Goal: Task Accomplishment & Management: Complete application form

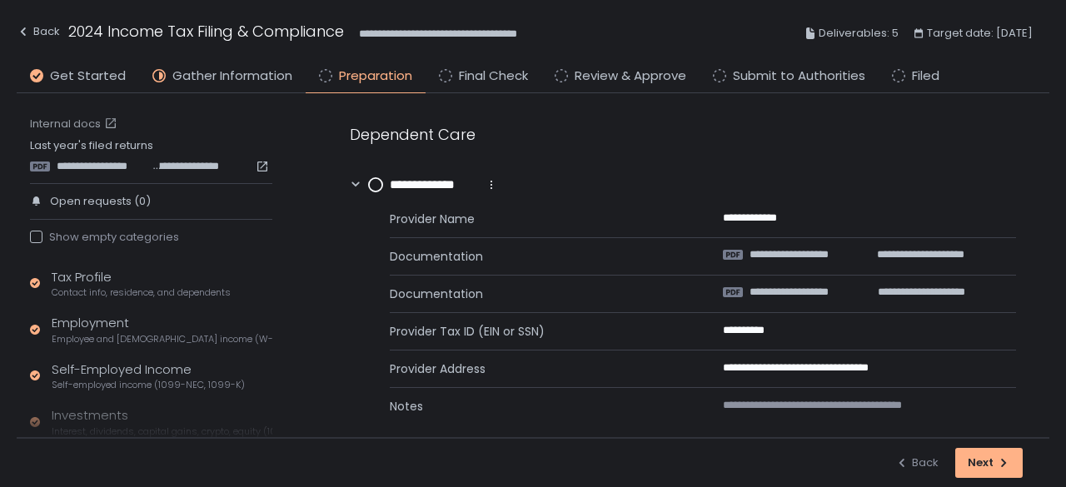
scroll to position [15, 0]
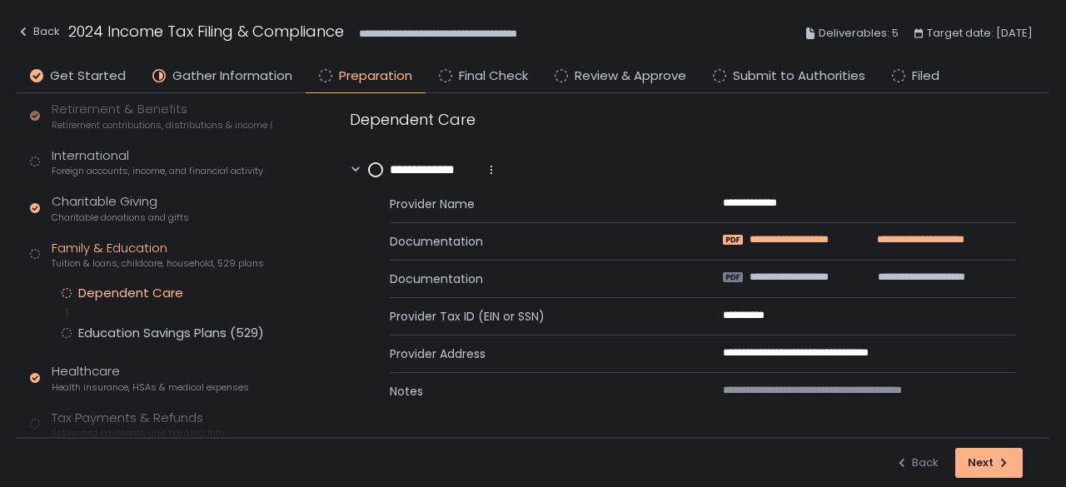
click at [862, 242] on span "**********" at bounding box center [911, 239] width 107 height 15
click at [832, 272] on span "**********" at bounding box center [803, 277] width 108 height 15
click at [378, 163] on circle at bounding box center [375, 169] width 13 height 13
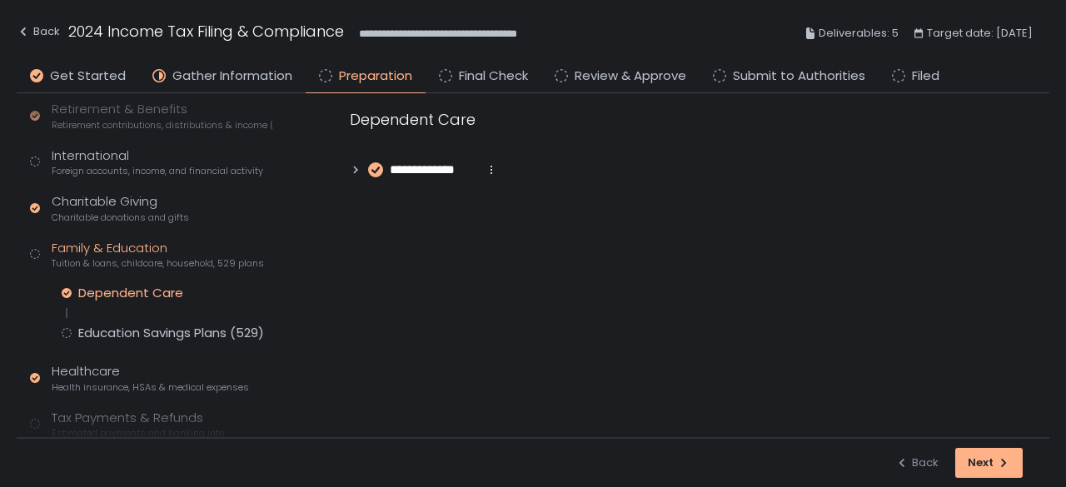
scroll to position [0, 0]
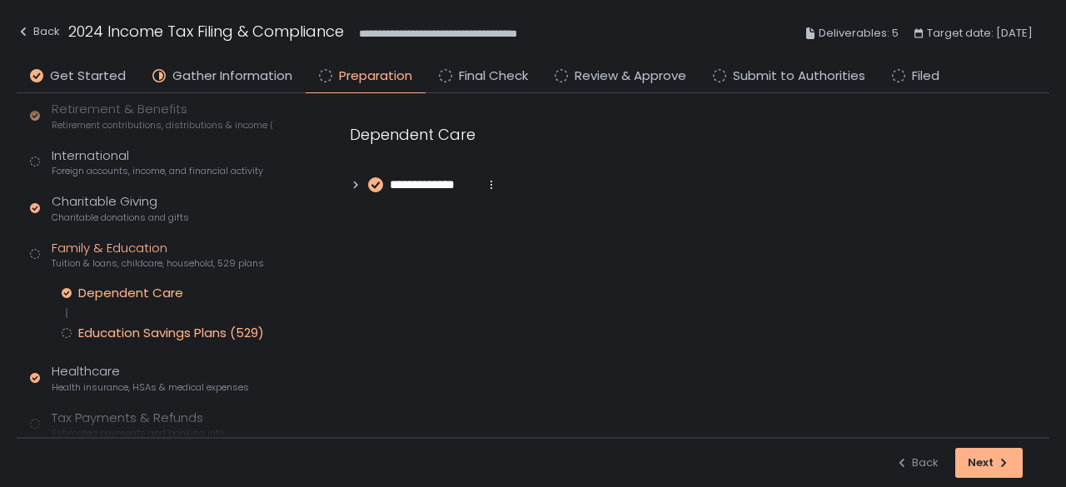
click at [158, 327] on div "Education Savings Plans (529)" at bounding box center [171, 333] width 186 height 17
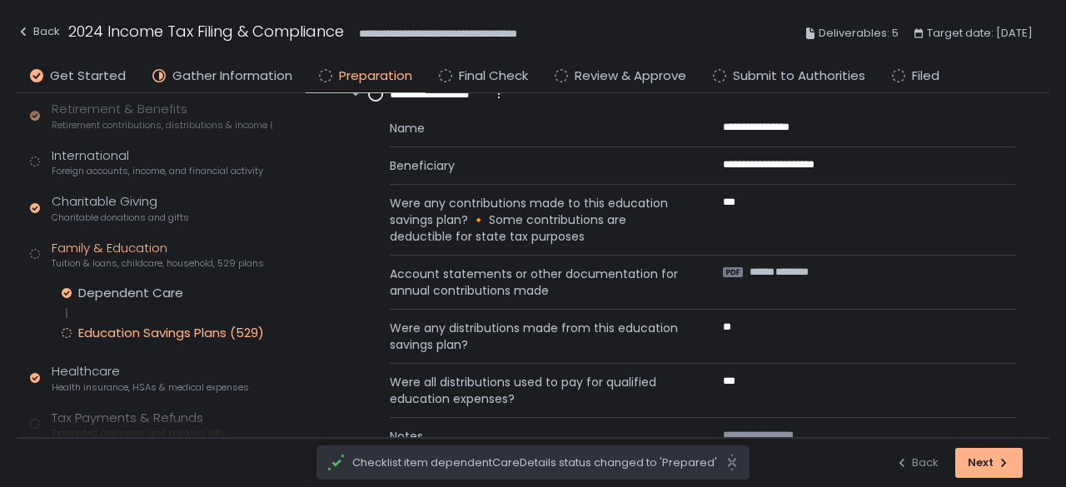
scroll to position [52, 0]
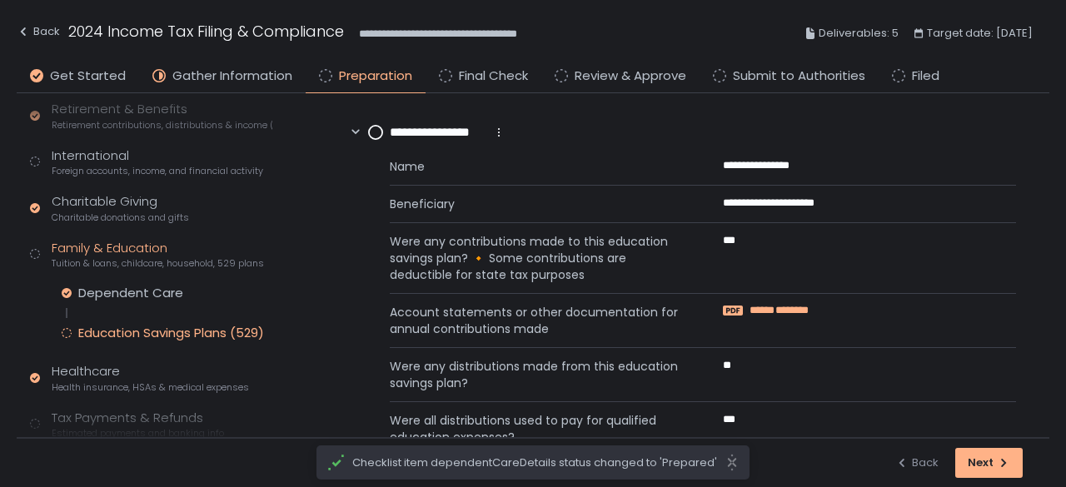
click at [776, 308] on span "********" at bounding box center [791, 310] width 33 height 15
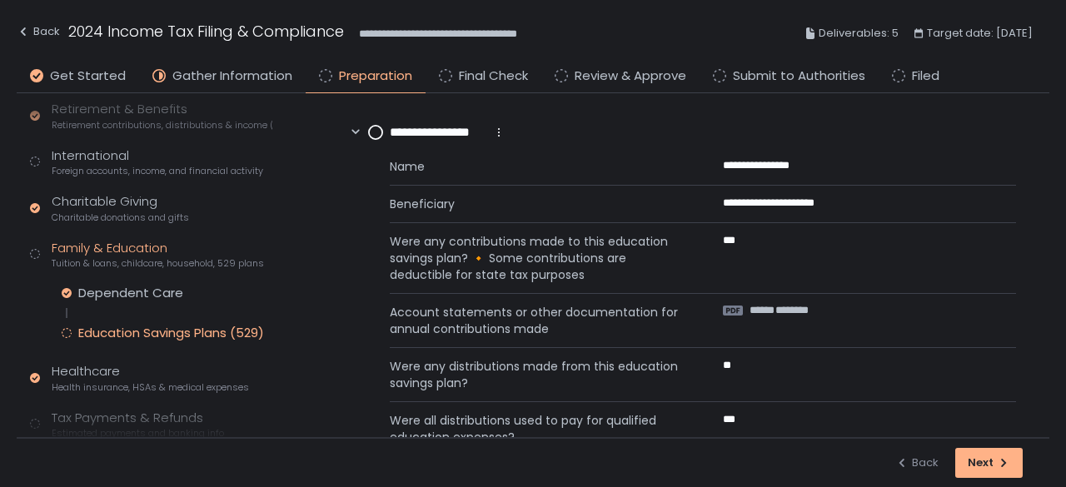
click at [375, 131] on circle at bounding box center [375, 132] width 13 height 13
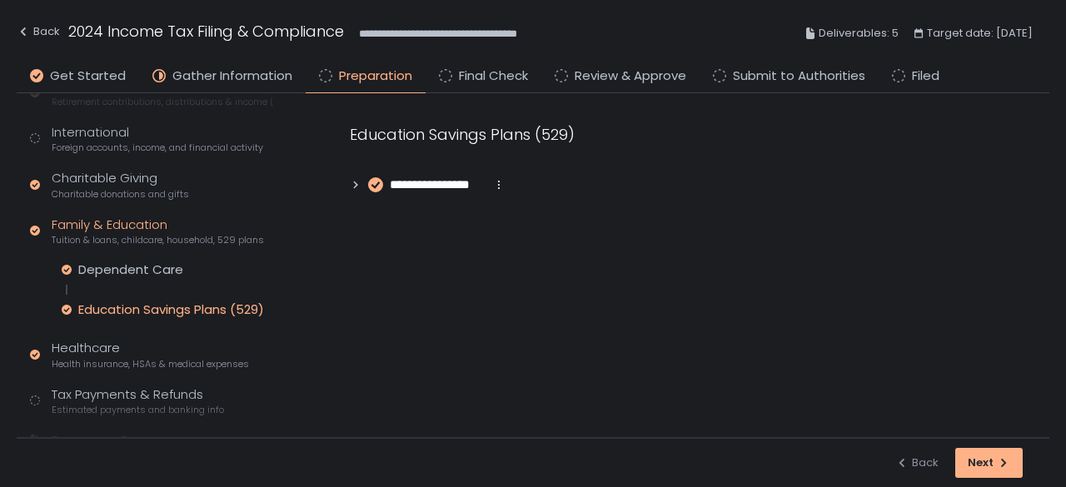
scroll to position [482, 0]
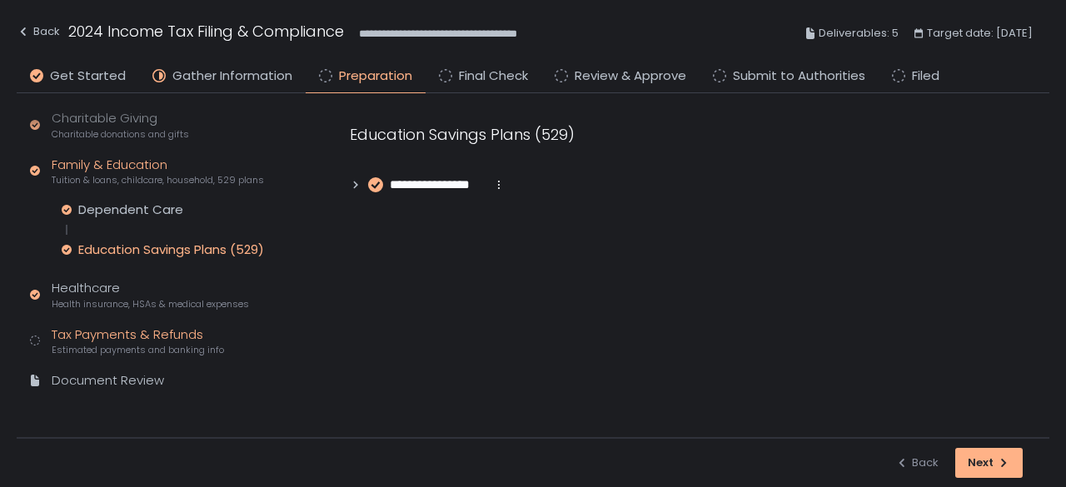
click at [142, 344] on span "Estimated payments and banking info" at bounding box center [138, 350] width 172 height 12
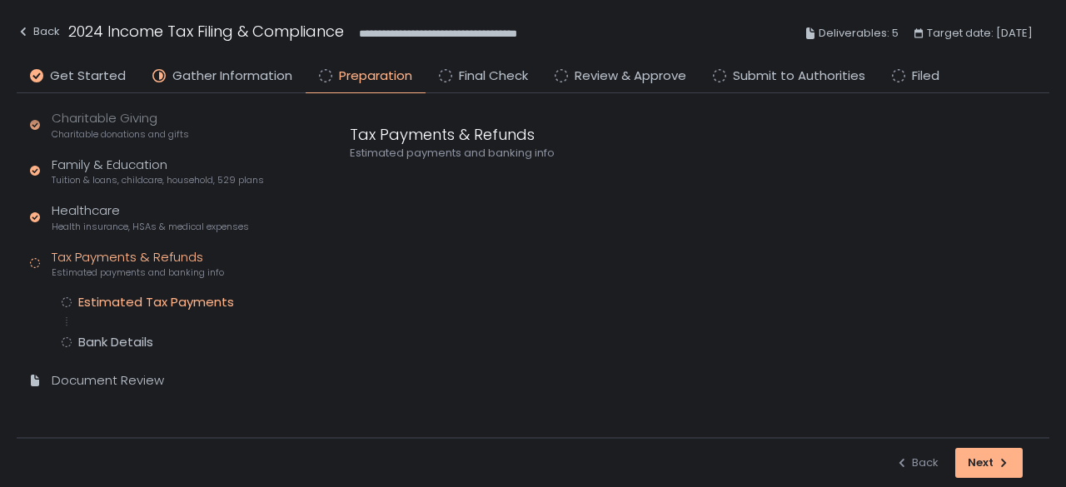
click at [152, 305] on div "Estimated Tax Payments" at bounding box center [156, 302] width 156 height 17
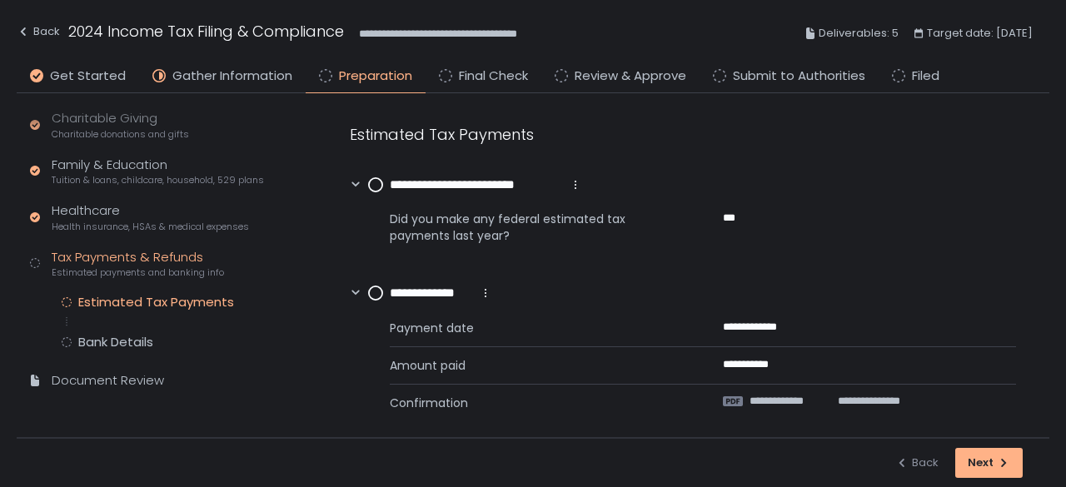
click at [371, 181] on circle at bounding box center [375, 184] width 13 height 13
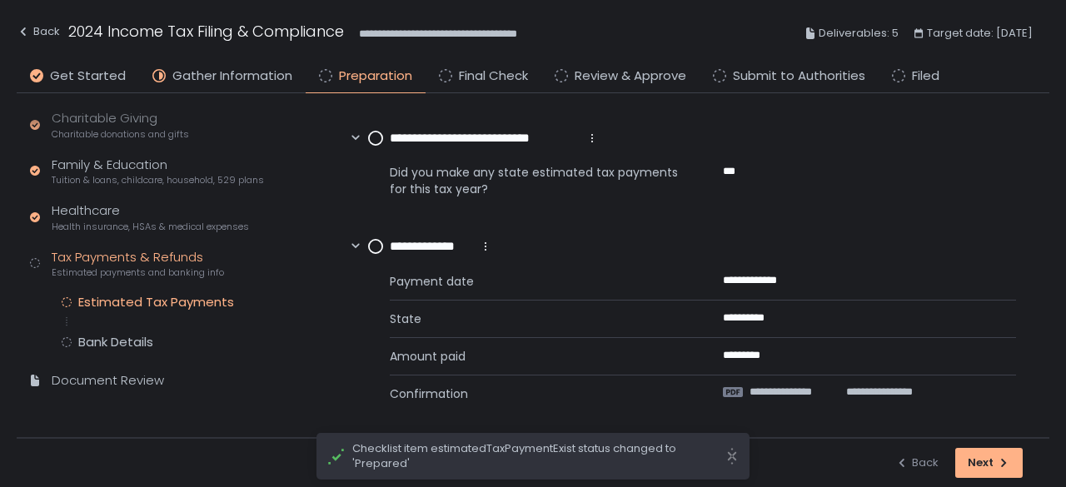
scroll to position [598, 0]
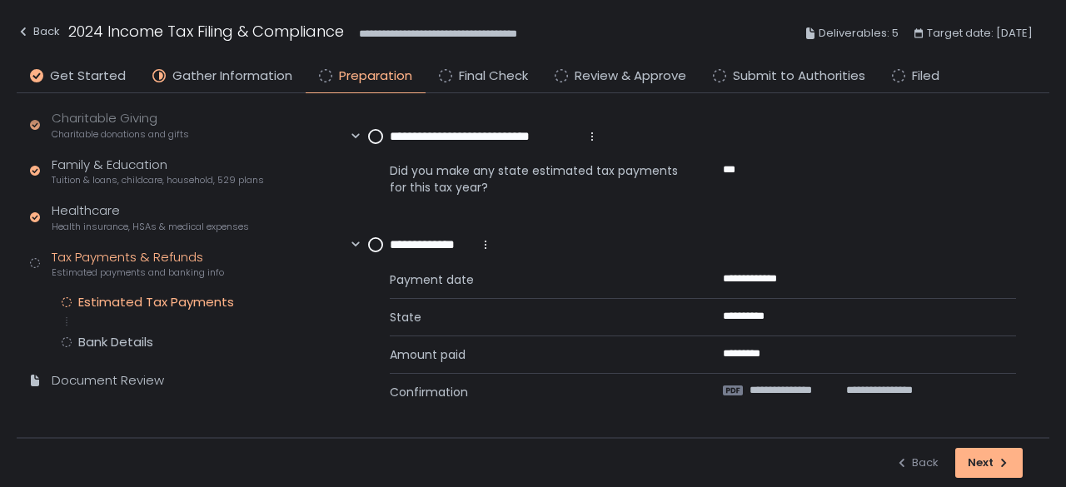
click at [375, 133] on circle at bounding box center [375, 136] width 13 height 13
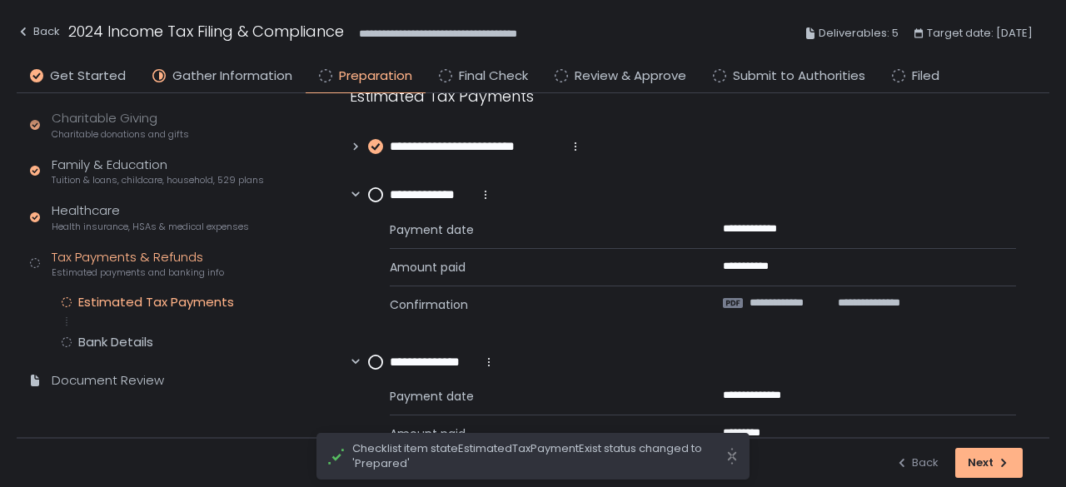
scroll to position [0, 0]
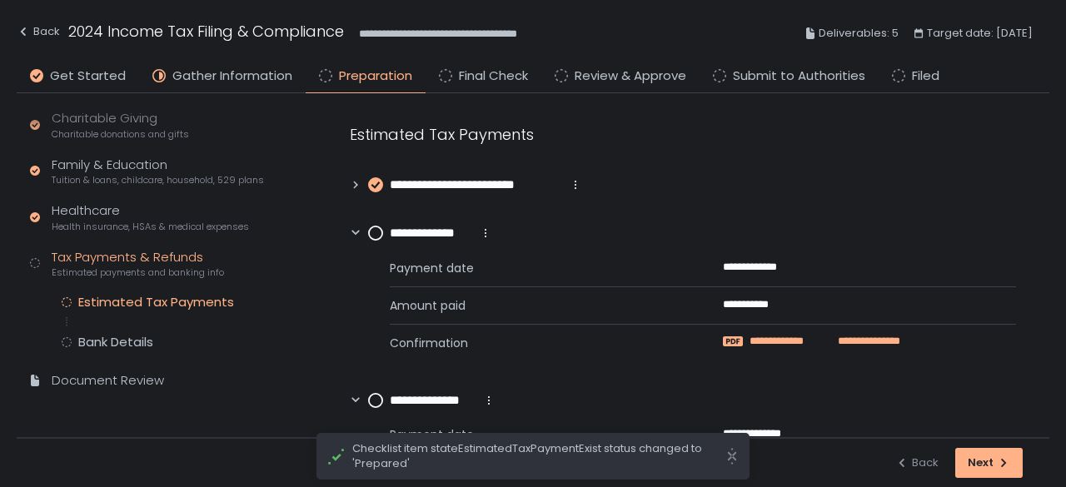
click at [823, 341] on span "**********" at bounding box center [860, 341] width 80 height 15
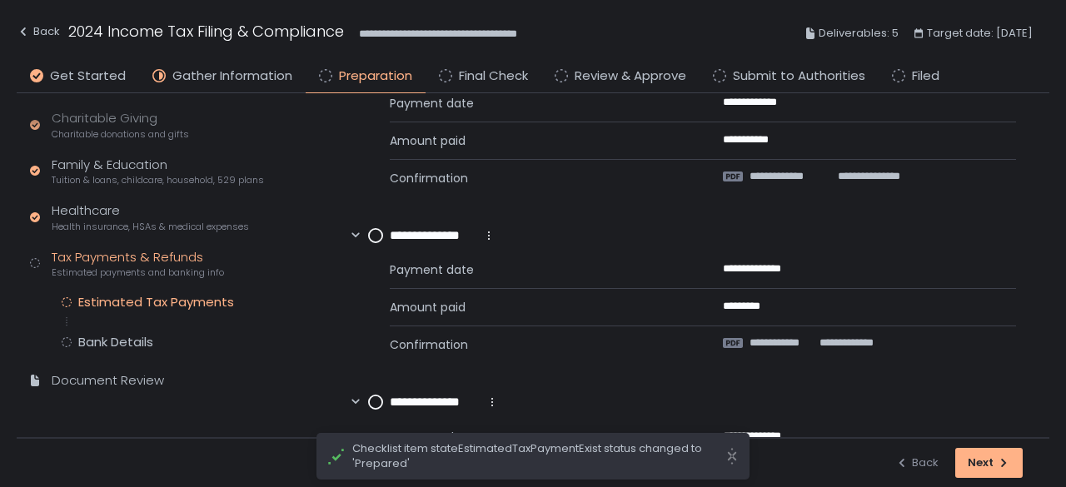
scroll to position [167, 0]
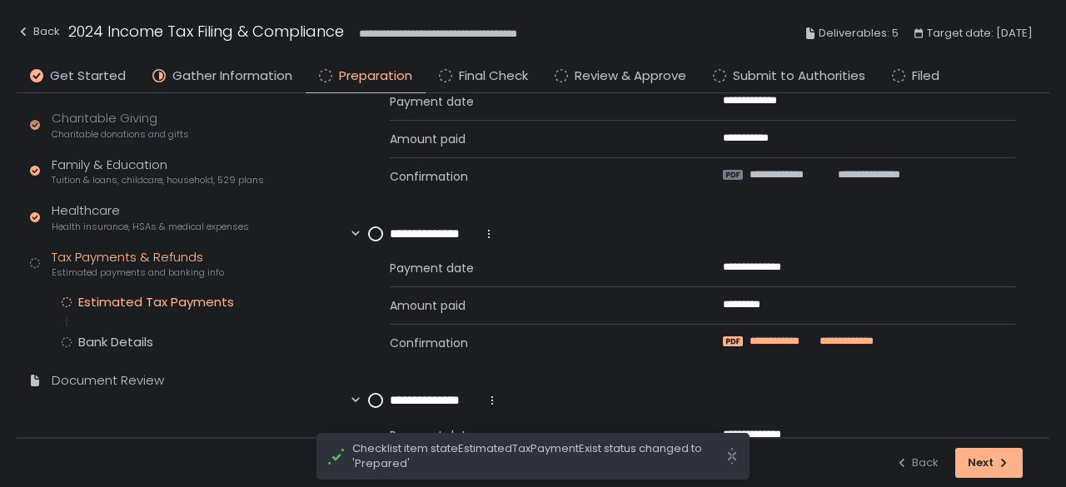
click at [795, 339] on span "**********" at bounding box center [782, 341] width 66 height 15
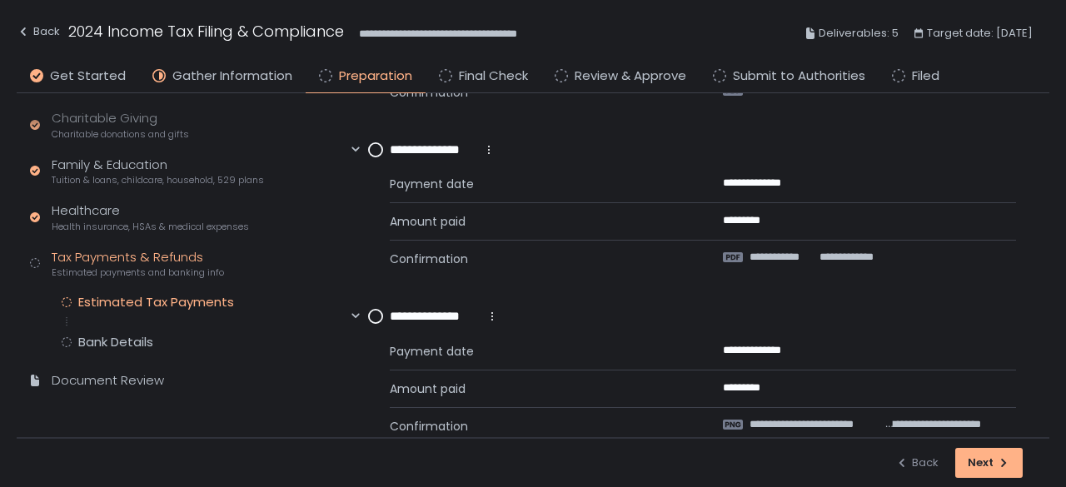
scroll to position [333, 0]
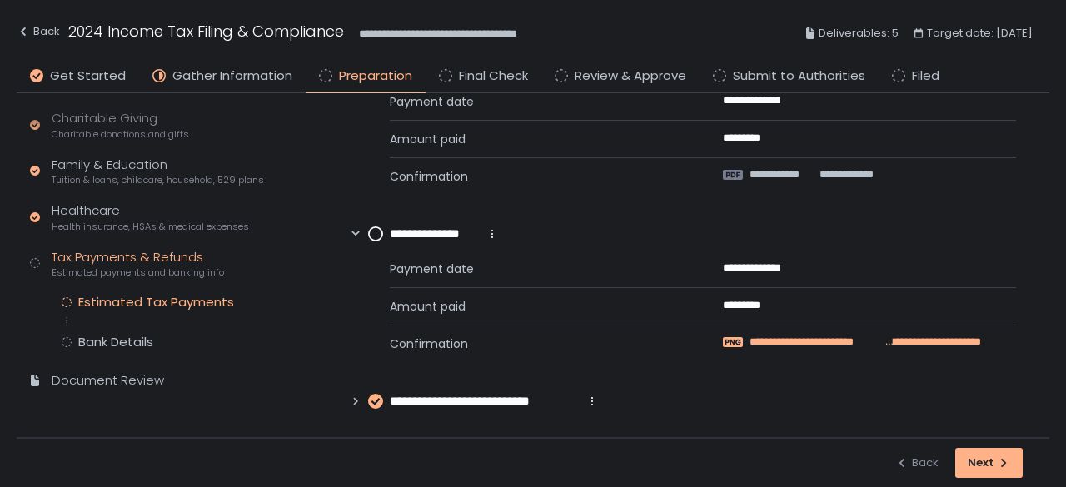
click at [827, 339] on span "**********" at bounding box center [816, 342] width 134 height 15
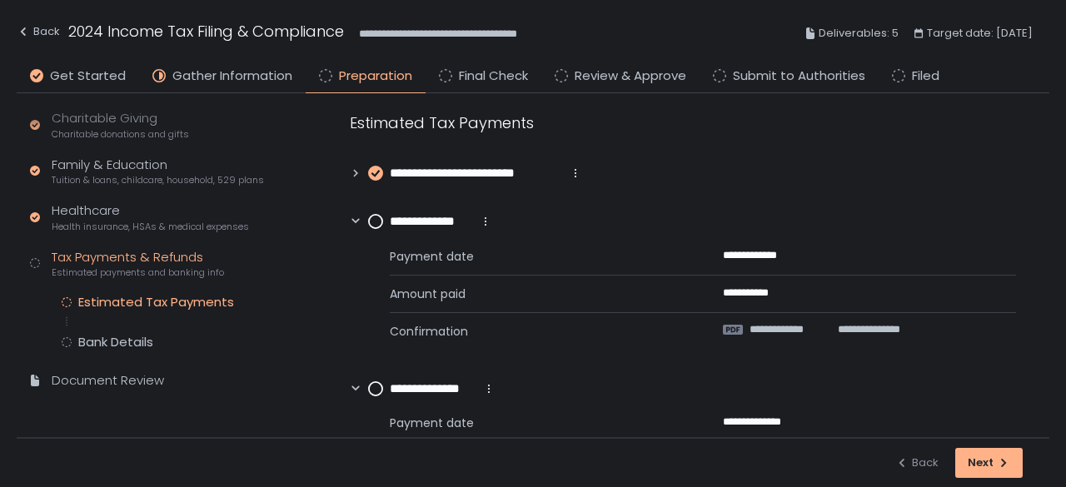
scroll to position [0, 0]
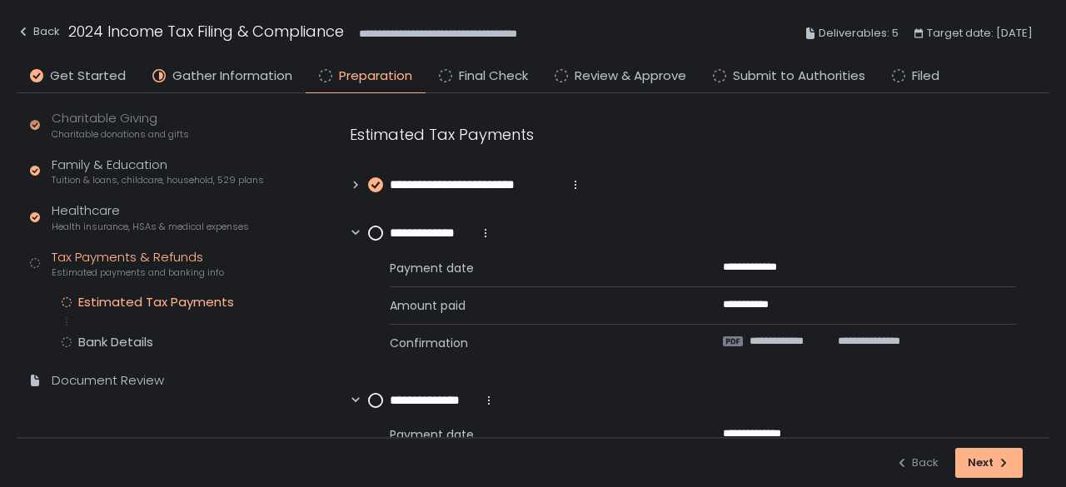
click at [377, 233] on circle at bounding box center [375, 232] width 13 height 13
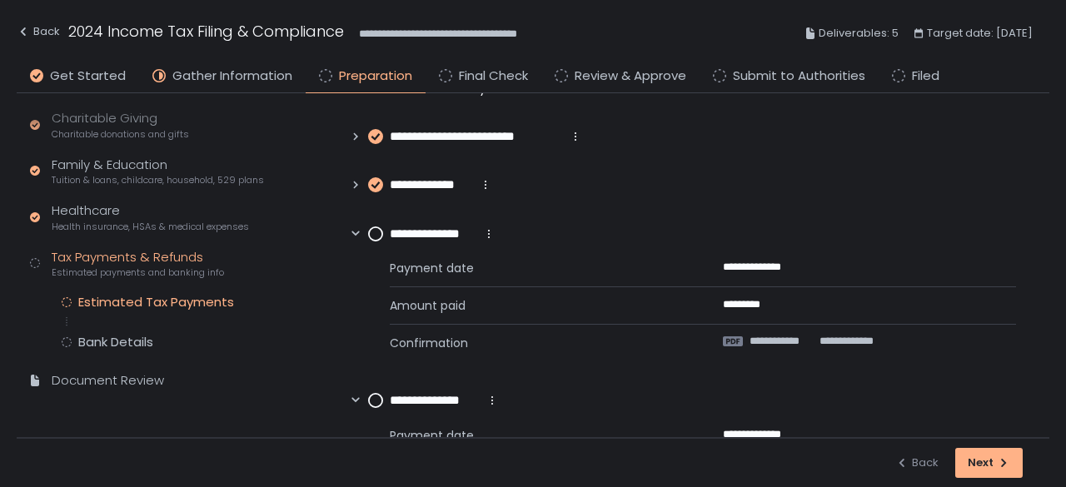
scroll to position [83, 0]
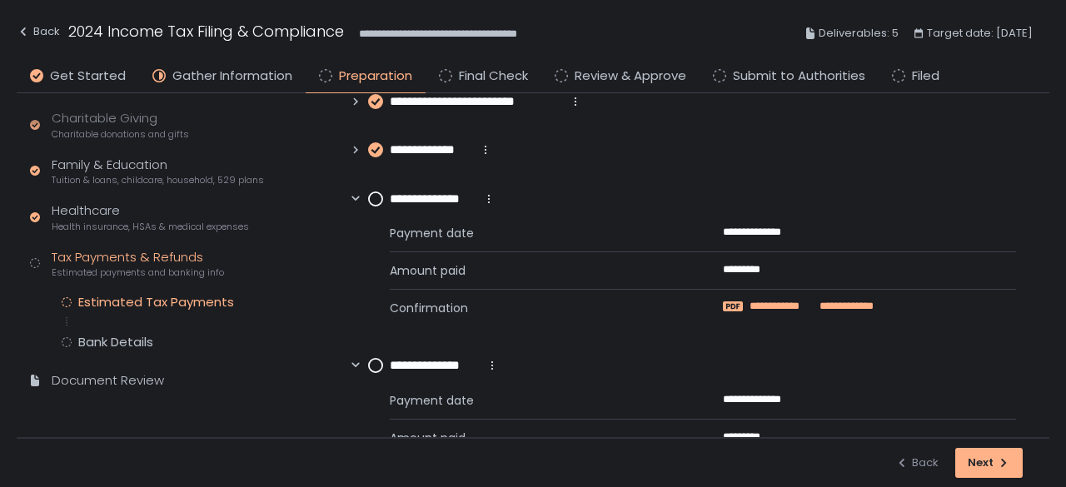
click at [797, 309] on span "**********" at bounding box center [782, 306] width 66 height 15
click at [373, 199] on circle at bounding box center [375, 198] width 13 height 13
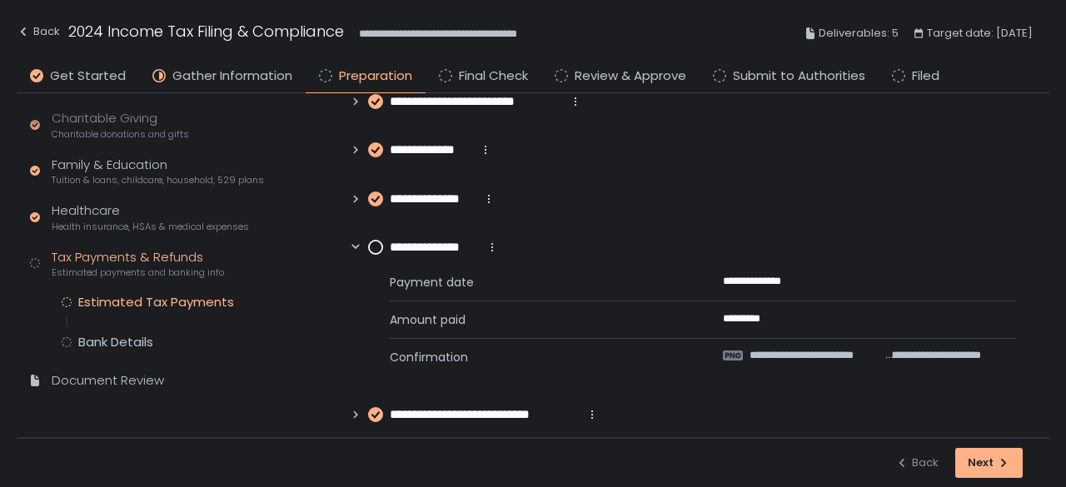
click at [383, 248] on div "**********" at bounding box center [433, 247] width 131 height 19
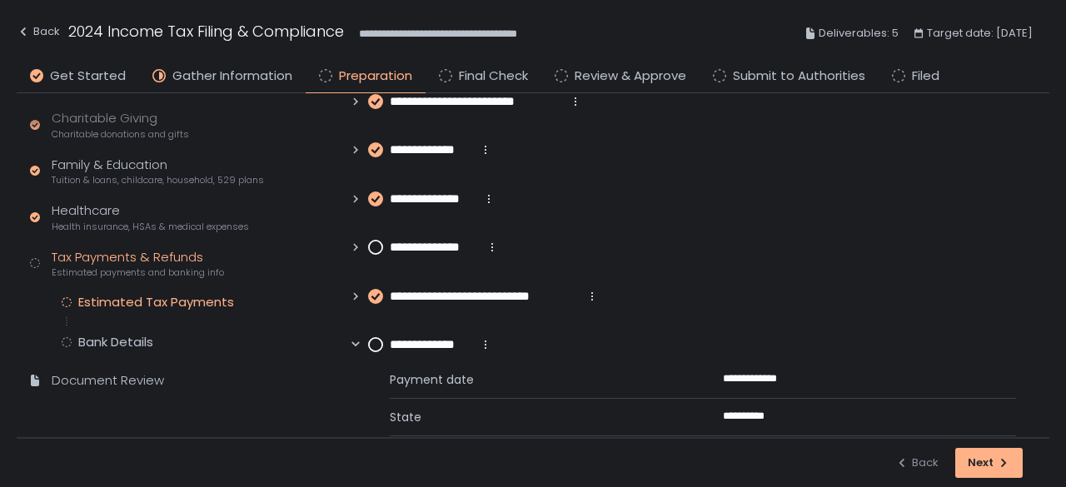
click at [379, 244] on circle at bounding box center [375, 247] width 13 height 13
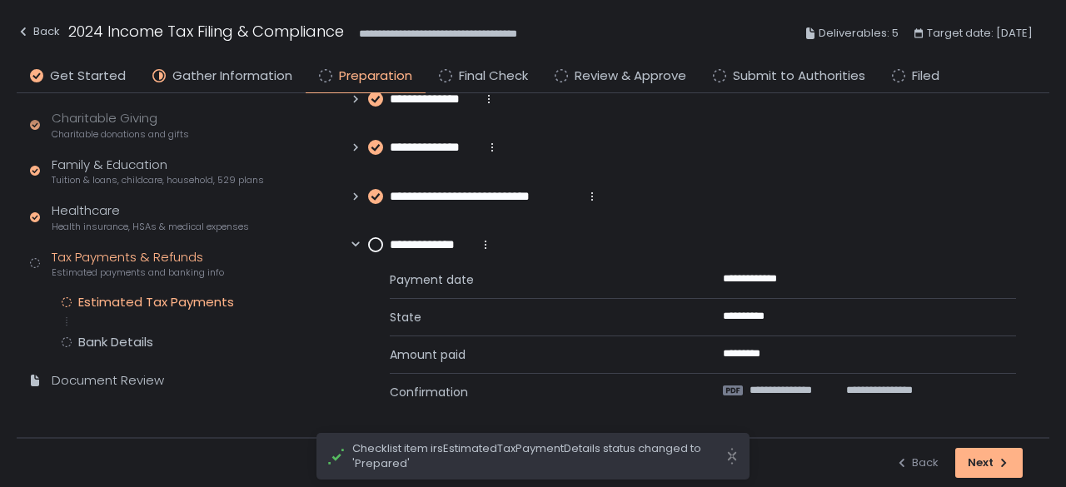
scroll to position [185, 0]
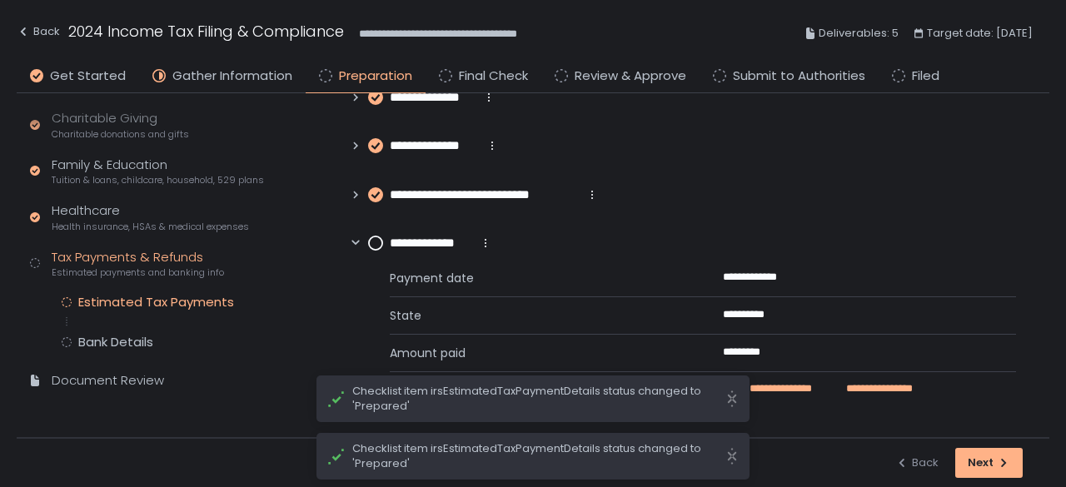
click at [837, 387] on span "**********" at bounding box center [869, 388] width 87 height 15
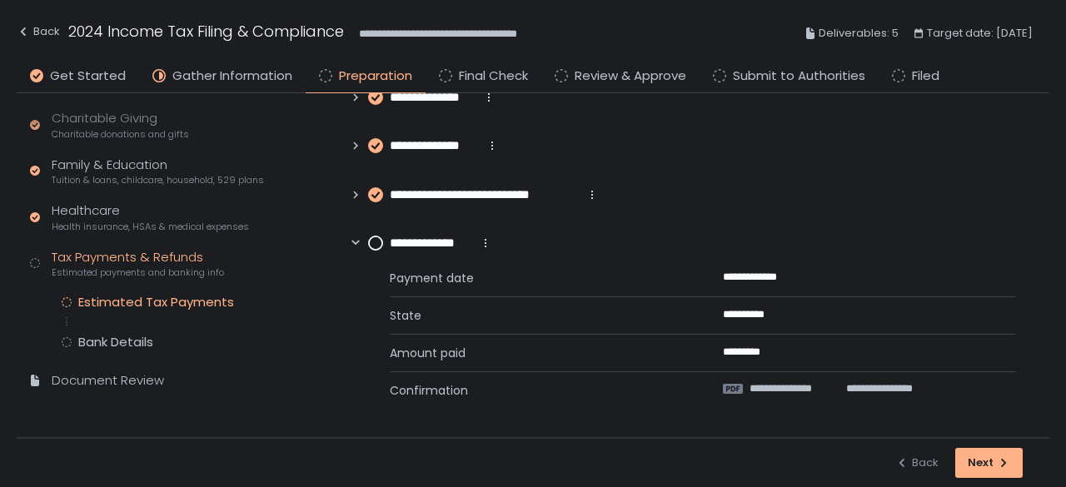
click at [371, 244] on circle at bounding box center [375, 242] width 13 height 13
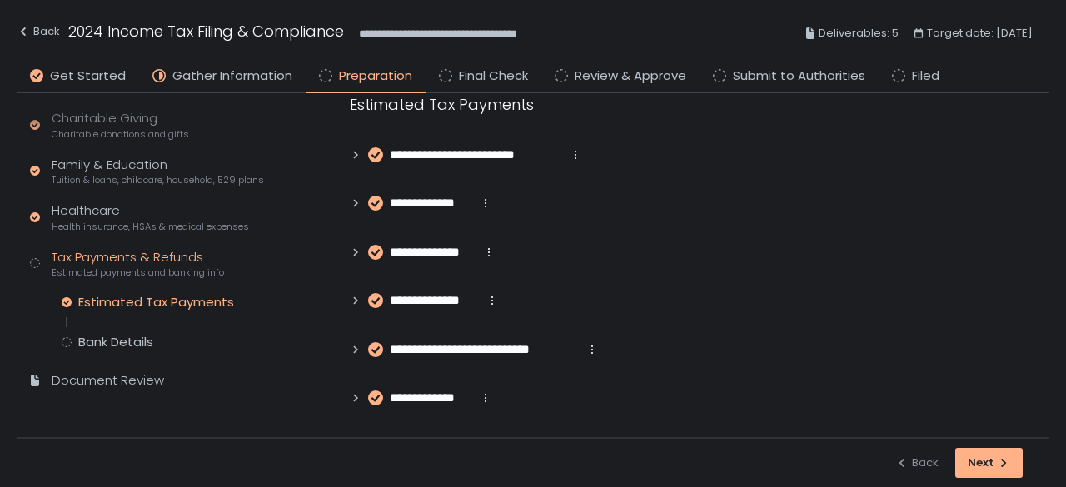
scroll to position [30, 0]
click at [130, 342] on div "Bank Details" at bounding box center [115, 342] width 75 height 17
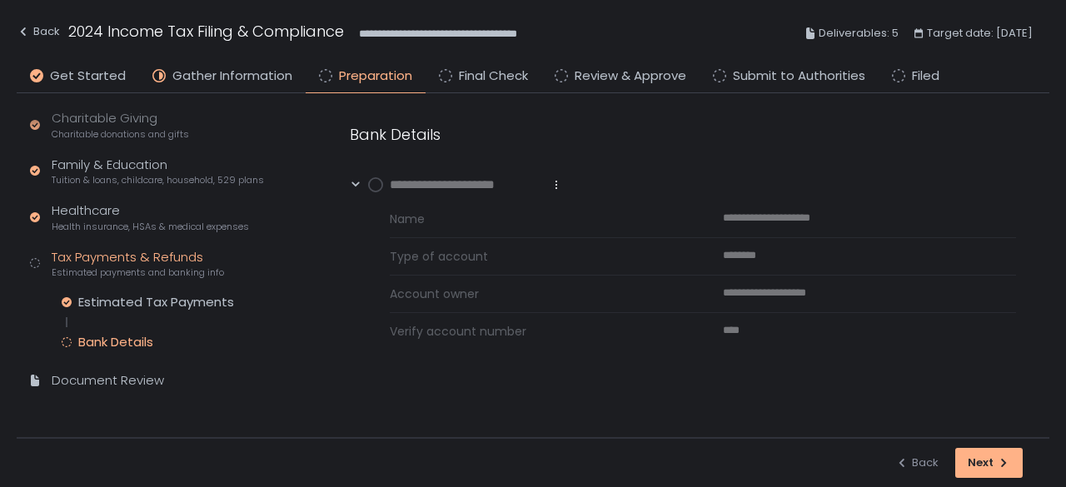
click at [369, 182] on circle at bounding box center [375, 184] width 13 height 13
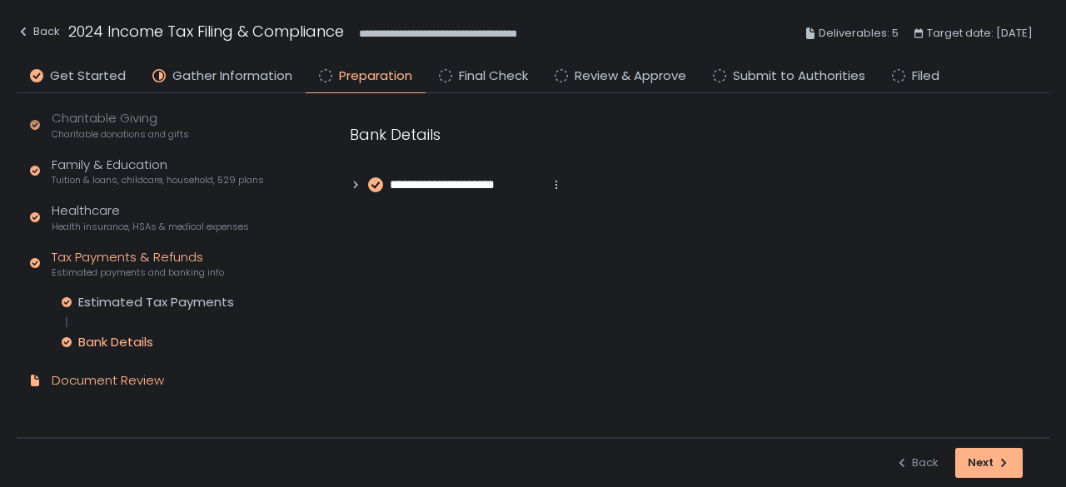
click at [142, 376] on div "Document Review" at bounding box center [108, 380] width 112 height 19
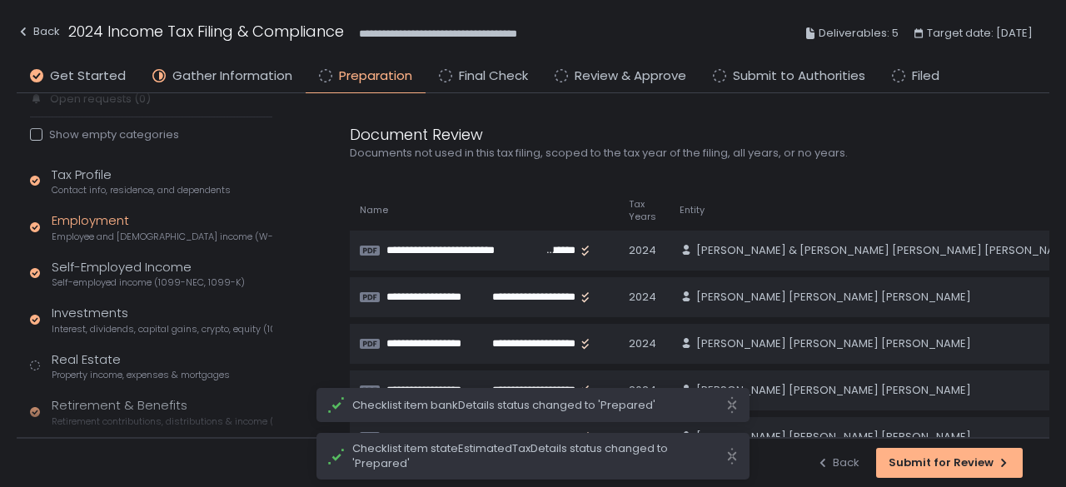
scroll to position [167, 0]
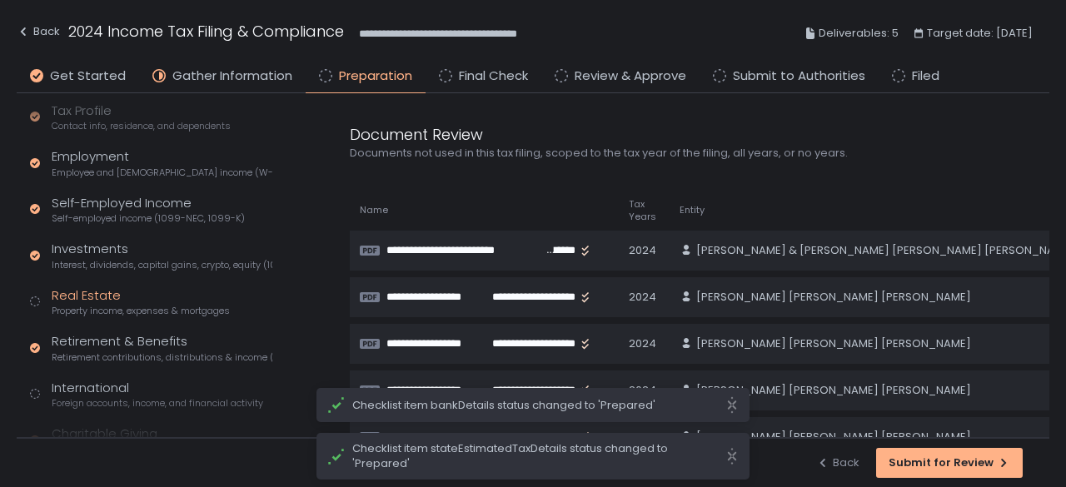
click at [150, 305] on span "Property income, expenses & mortgages" at bounding box center [141, 311] width 178 height 12
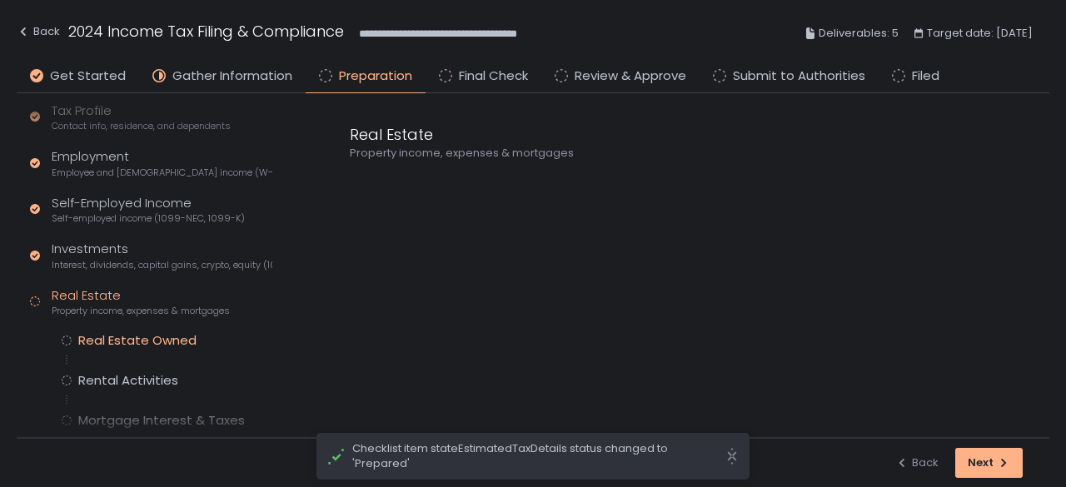
click at [137, 337] on div "Real Estate Owned" at bounding box center [137, 340] width 118 height 17
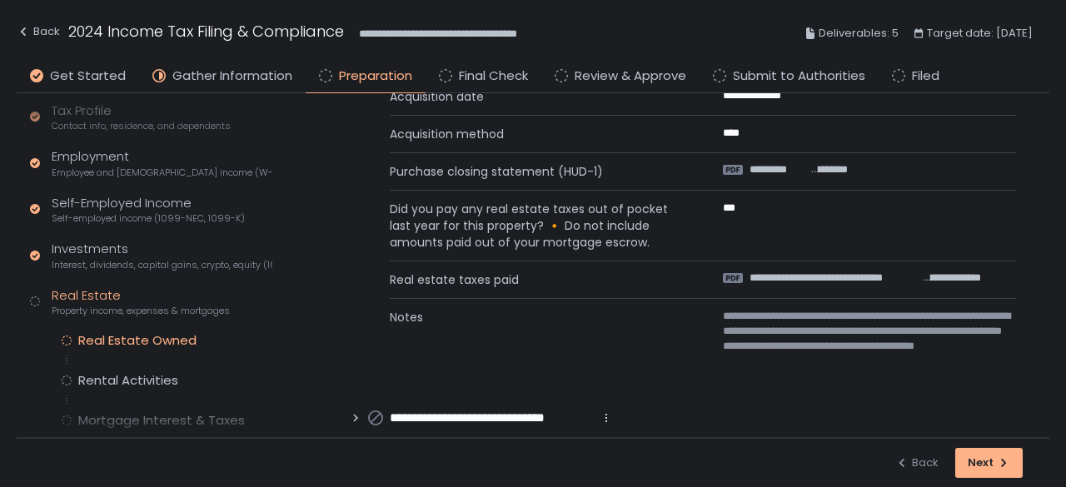
scroll to position [1012, 0]
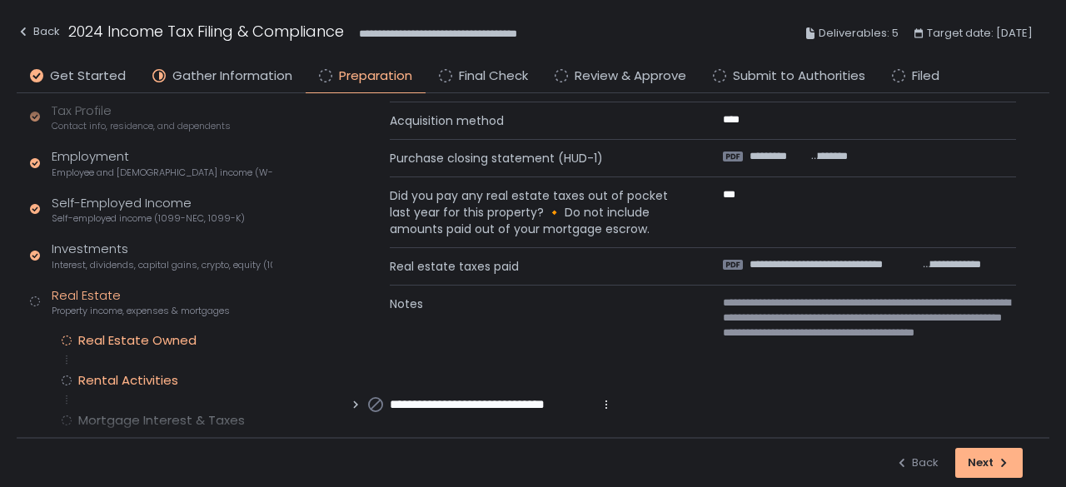
click at [140, 381] on div "Rental Activities" at bounding box center [128, 380] width 100 height 17
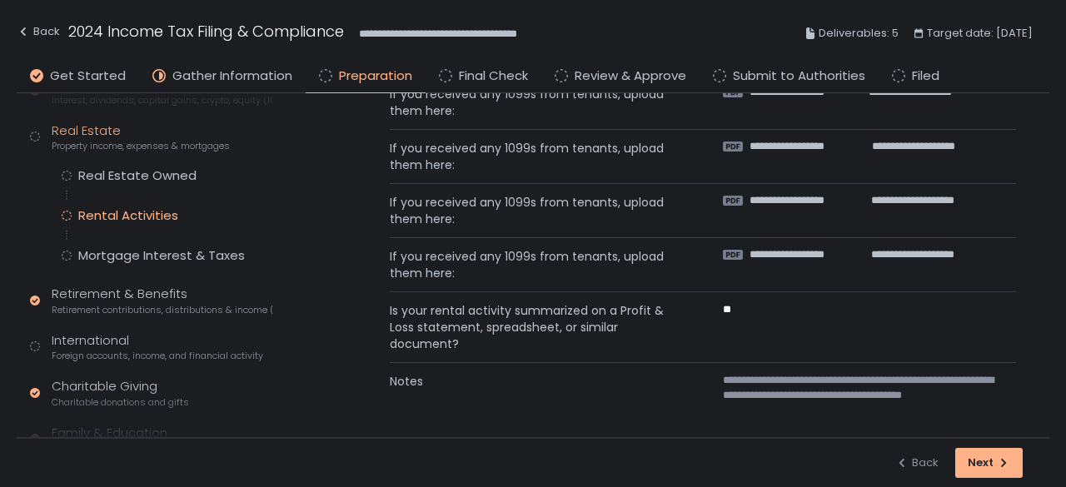
scroll to position [333, 0]
click at [117, 344] on div "International Foreign accounts, income, and financial activity" at bounding box center [157, 346] width 211 height 32
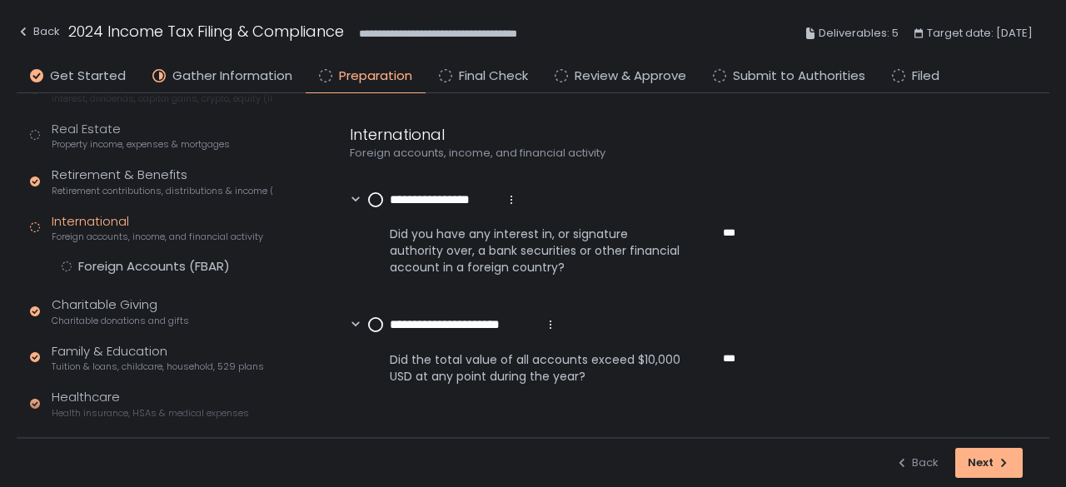
click at [137, 254] on div "Tax Profile Contact info, residence, and dependents Employment Employee and [DE…" at bounding box center [151, 225] width 242 height 580
click at [137, 259] on div "Foreign Accounts (FBAR)" at bounding box center [154, 266] width 152 height 17
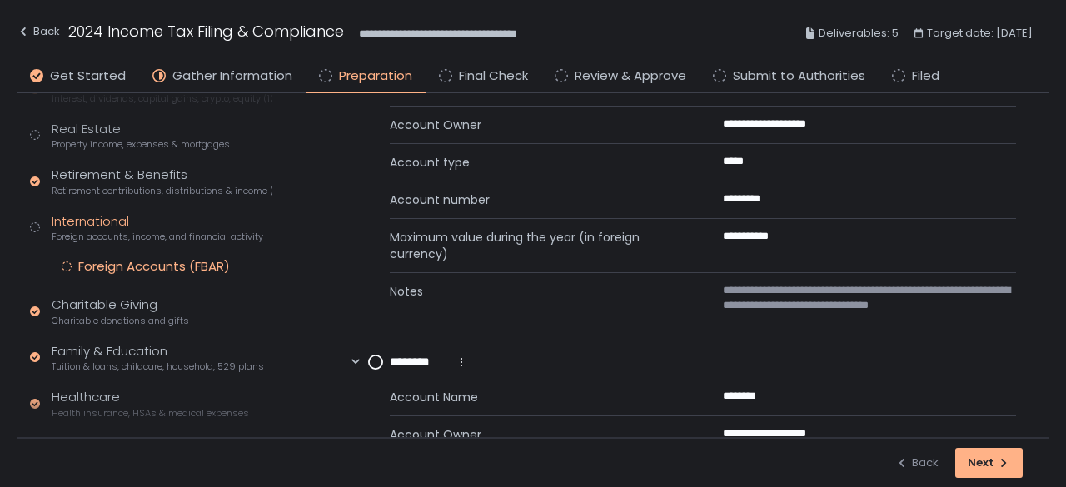
scroll to position [167, 0]
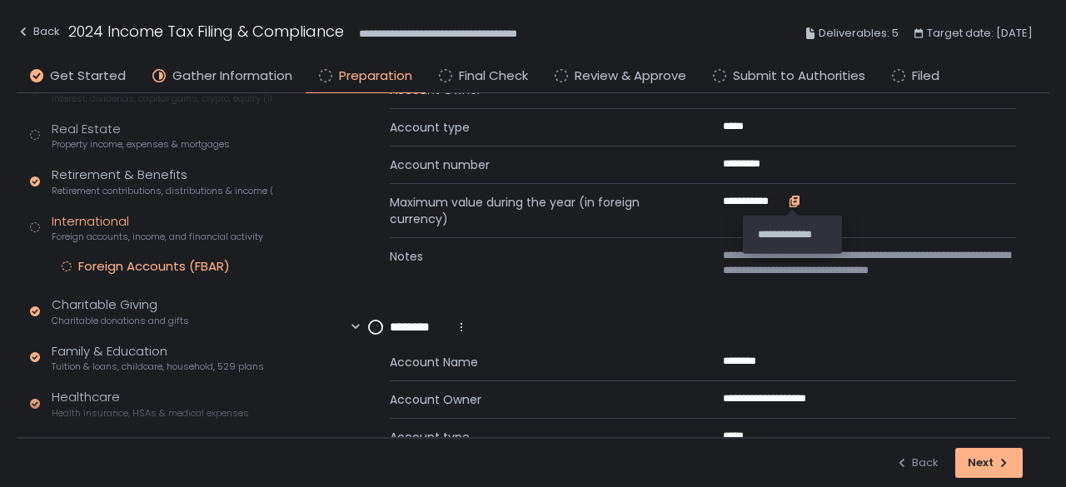
click at [792, 199] on icon "button" at bounding box center [794, 201] width 13 height 13
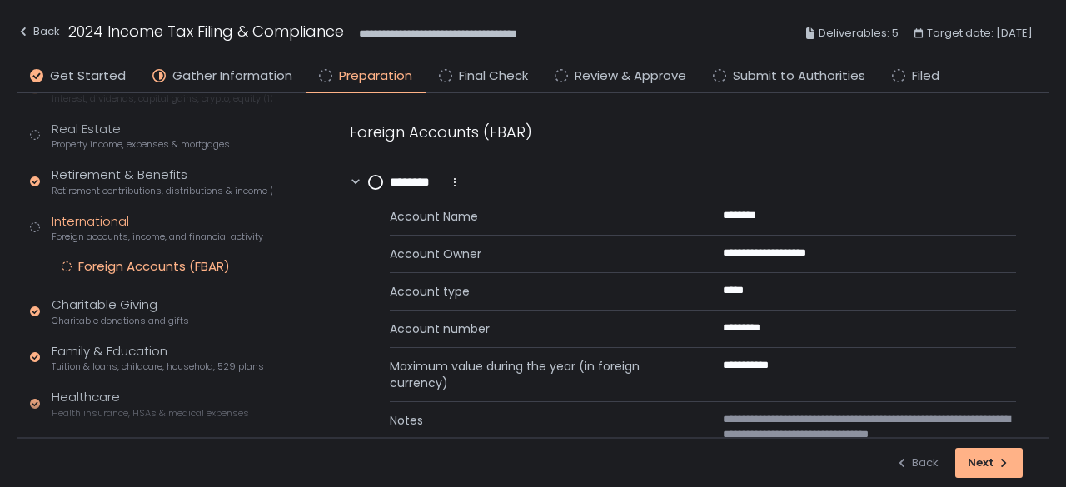
scroll to position [0, 0]
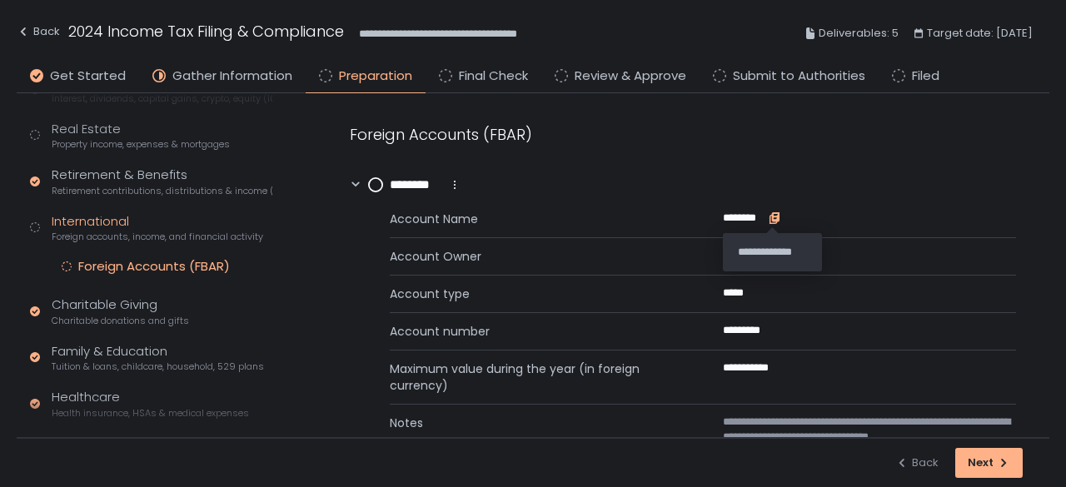
click at [770, 216] on icon "button" at bounding box center [773, 220] width 7 height 8
click at [796, 364] on icon "button" at bounding box center [794, 366] width 7 height 9
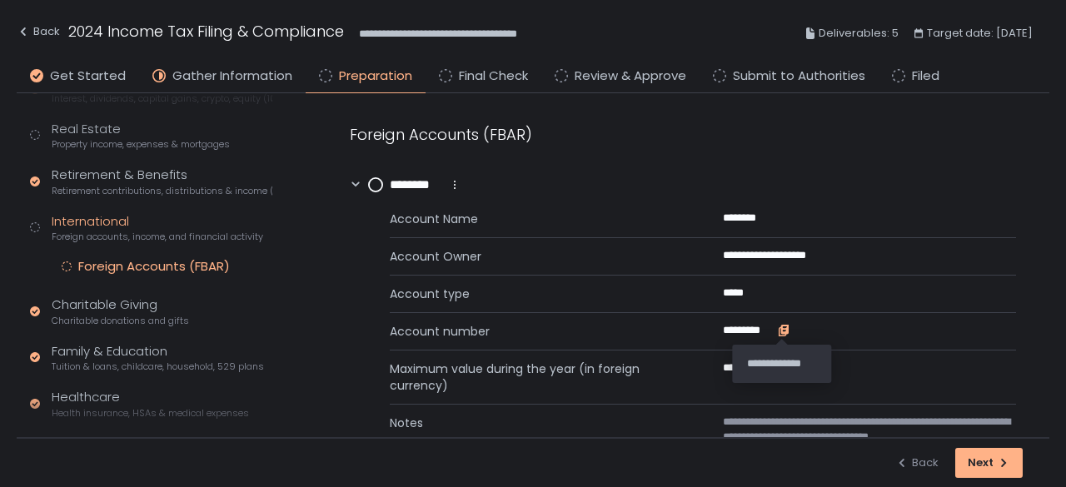
click at [783, 327] on icon "button" at bounding box center [784, 329] width 7 height 9
click at [375, 183] on circle at bounding box center [375, 184] width 13 height 13
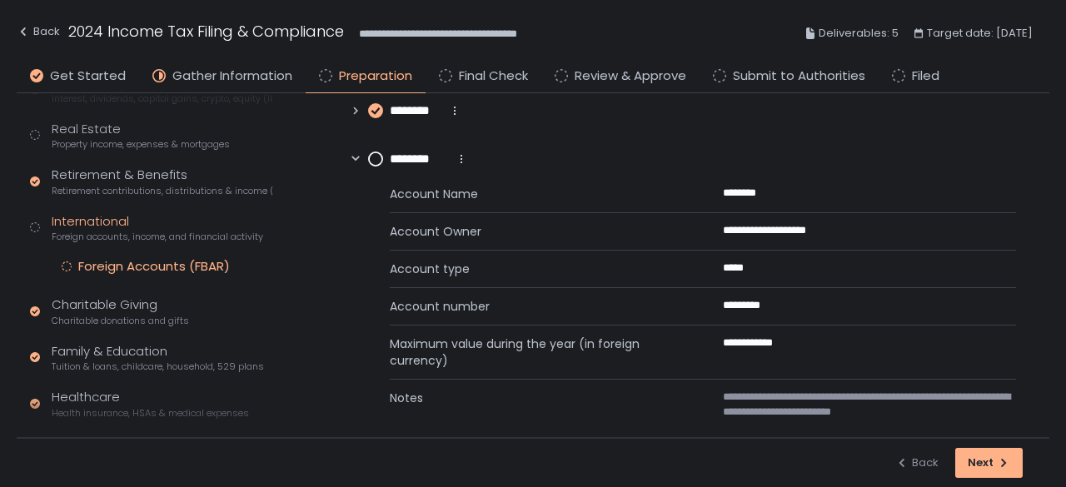
scroll to position [83, 0]
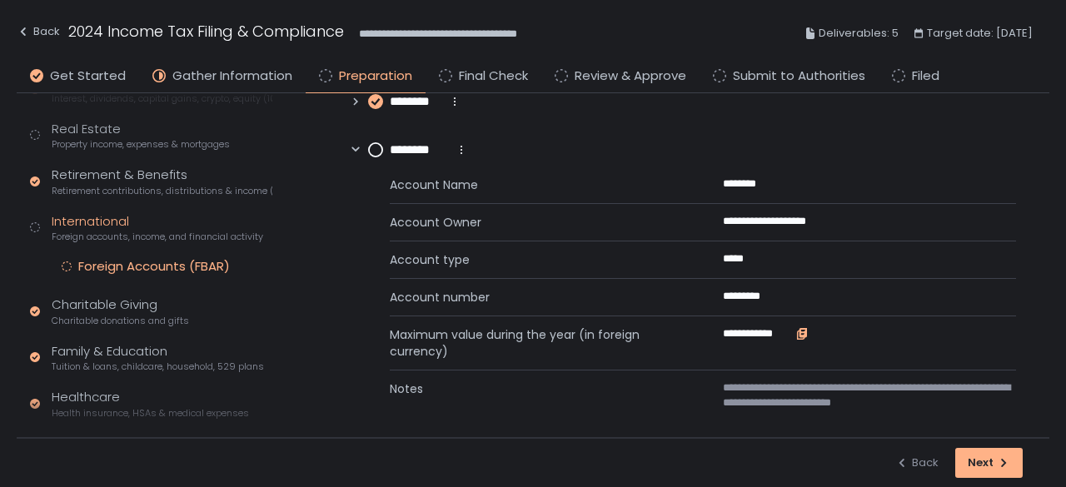
click at [799, 327] on icon "button" at bounding box center [802, 331] width 7 height 9
click at [780, 181] on icon "button" at bounding box center [781, 181] width 7 height 9
click at [787, 296] on icon "button" at bounding box center [790, 294] width 7 height 9
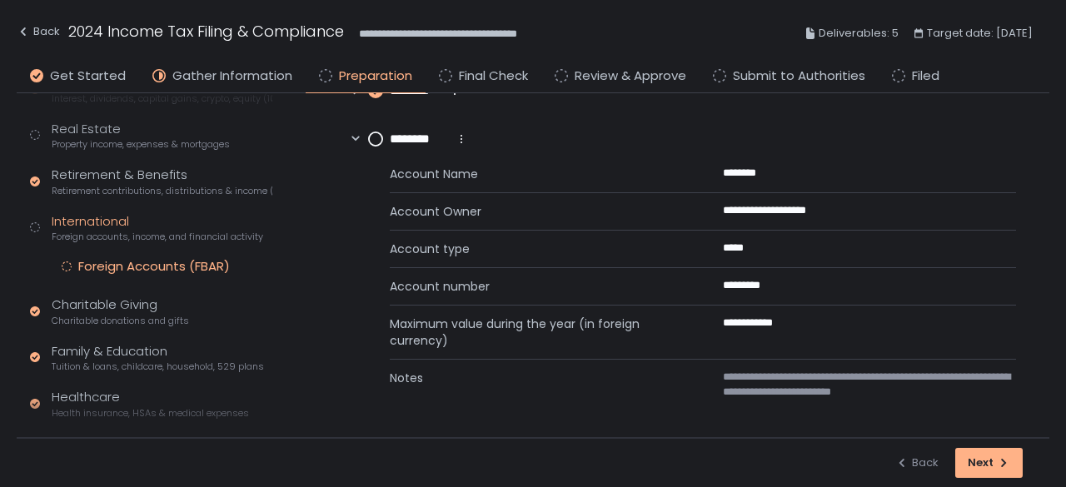
scroll to position [0, 0]
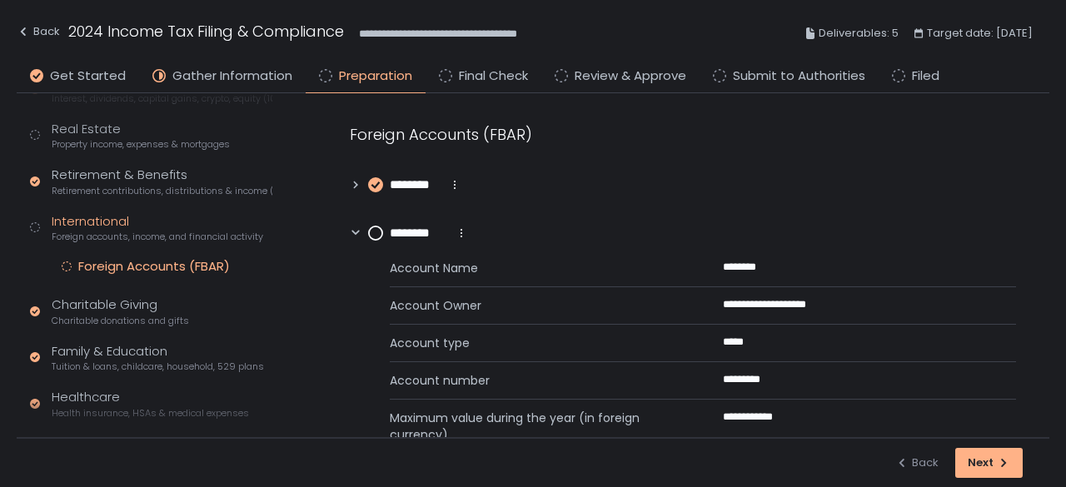
click at [376, 228] on circle at bounding box center [375, 232] width 13 height 13
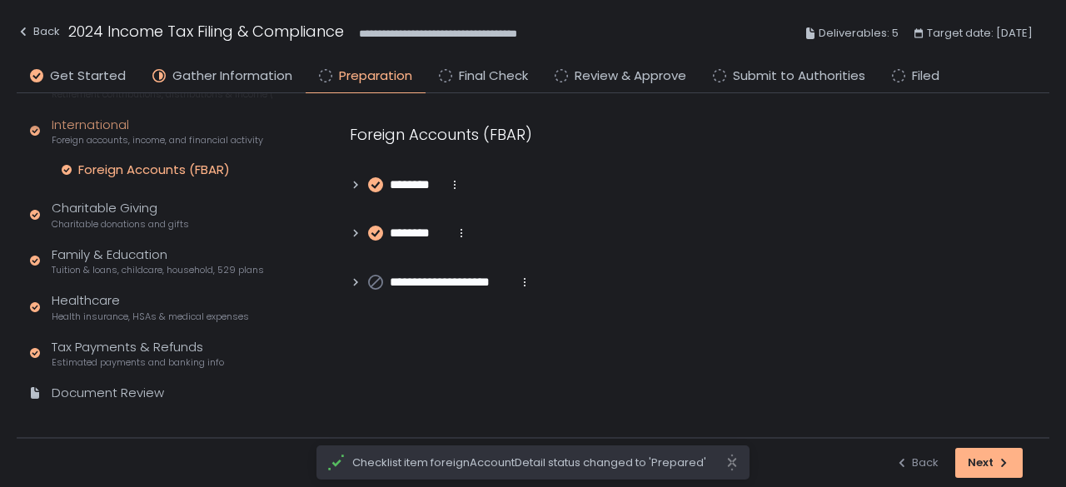
scroll to position [442, 0]
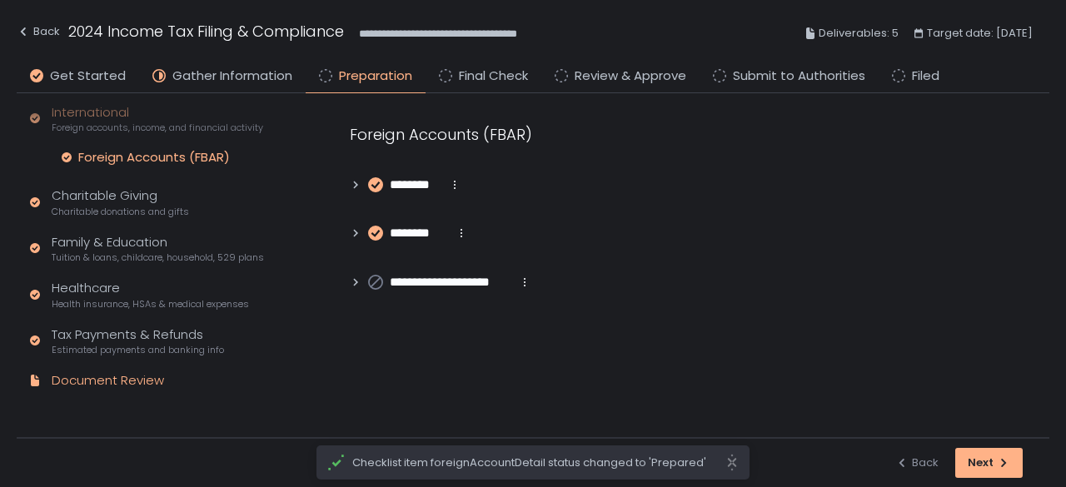
click at [127, 376] on div "Document Review" at bounding box center [108, 380] width 112 height 19
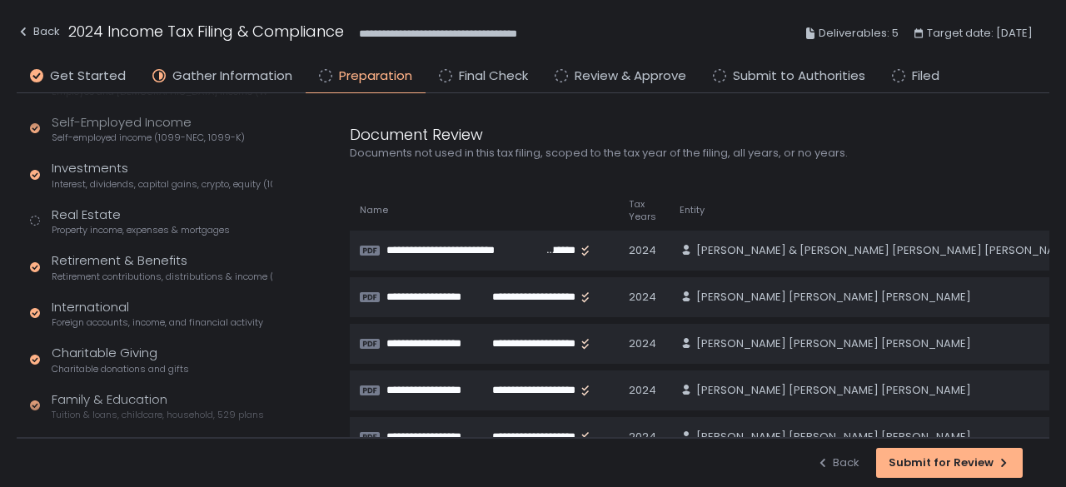
scroll to position [250, 0]
click at [90, 214] on div "Real Estate Property income, expenses & mortgages" at bounding box center [141, 219] width 178 height 32
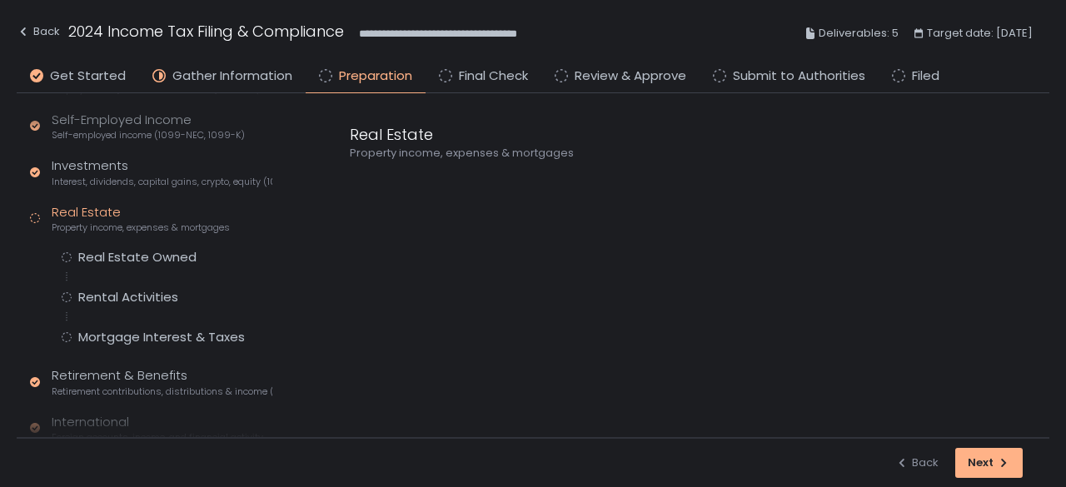
click at [94, 244] on div "Tax Profile Contact info, residence, and dependents Employment Employee and [DE…" at bounding box center [151, 347] width 242 height 659
click at [96, 252] on div "Real Estate Owned" at bounding box center [137, 257] width 118 height 17
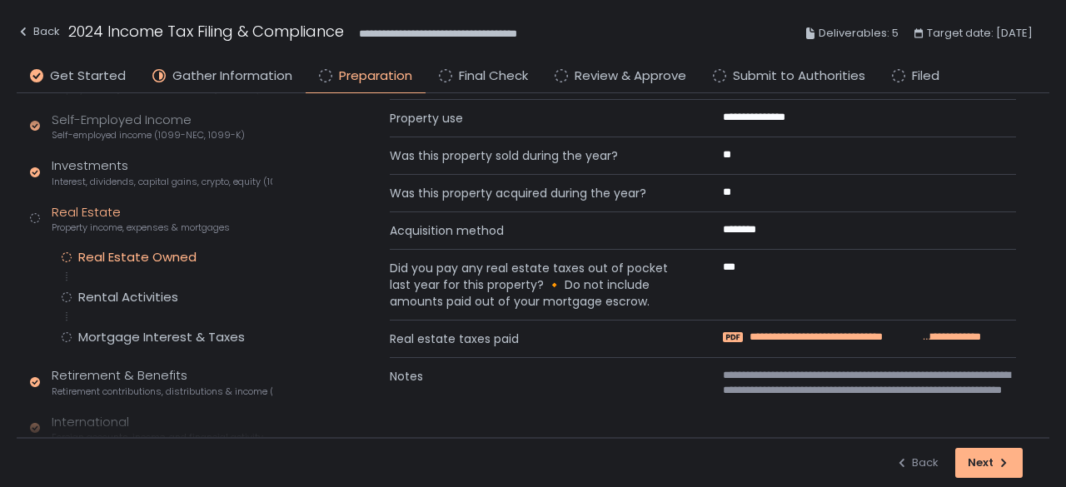
scroll to position [250, 0]
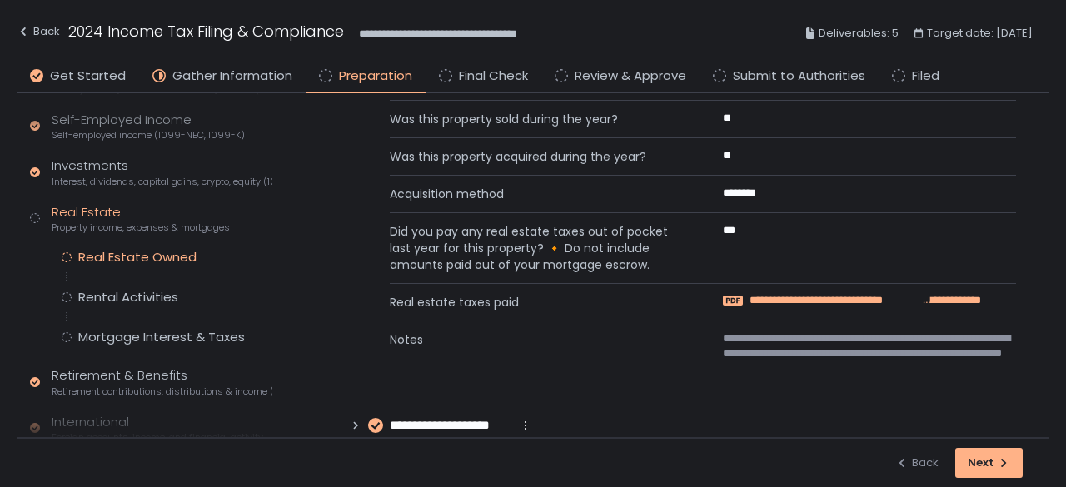
click at [870, 297] on span "**********" at bounding box center [834, 300] width 170 height 15
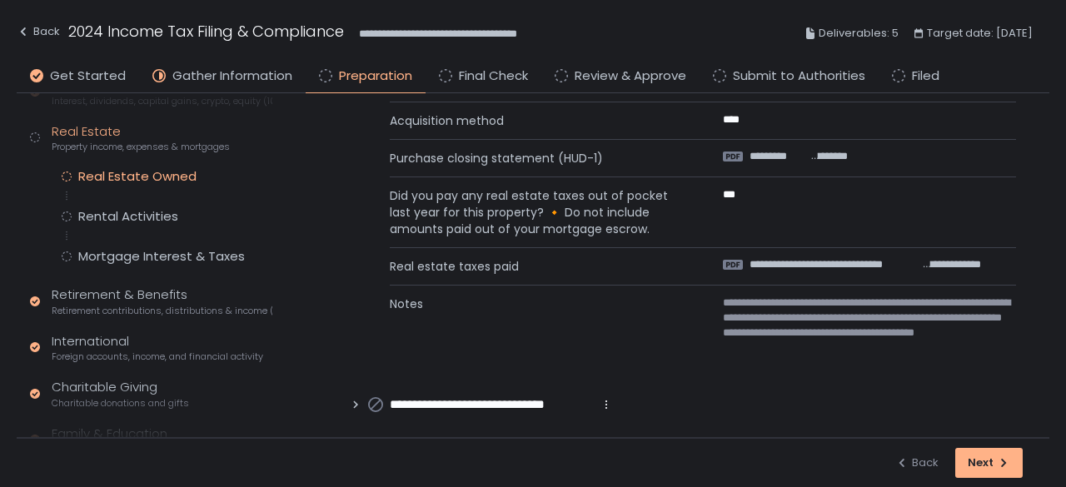
scroll to position [333, 0]
click at [121, 214] on div "Rental Activities" at bounding box center [128, 214] width 100 height 17
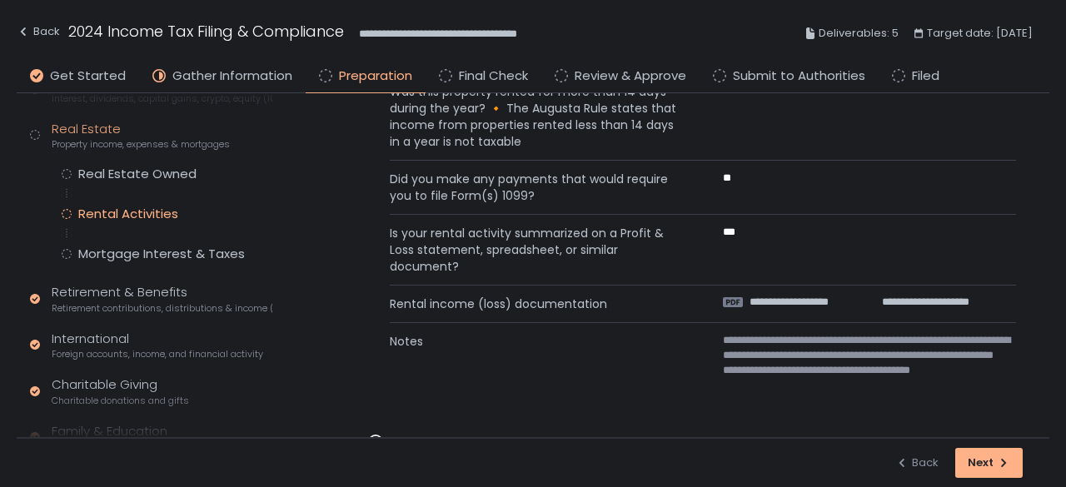
scroll to position [250, 0]
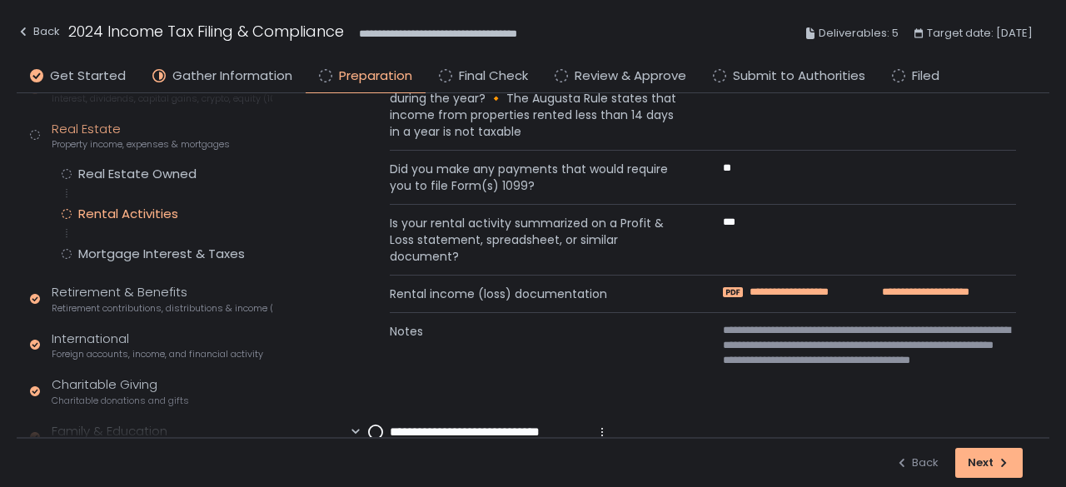
click at [964, 291] on span "**********" at bounding box center [914, 292] width 110 height 15
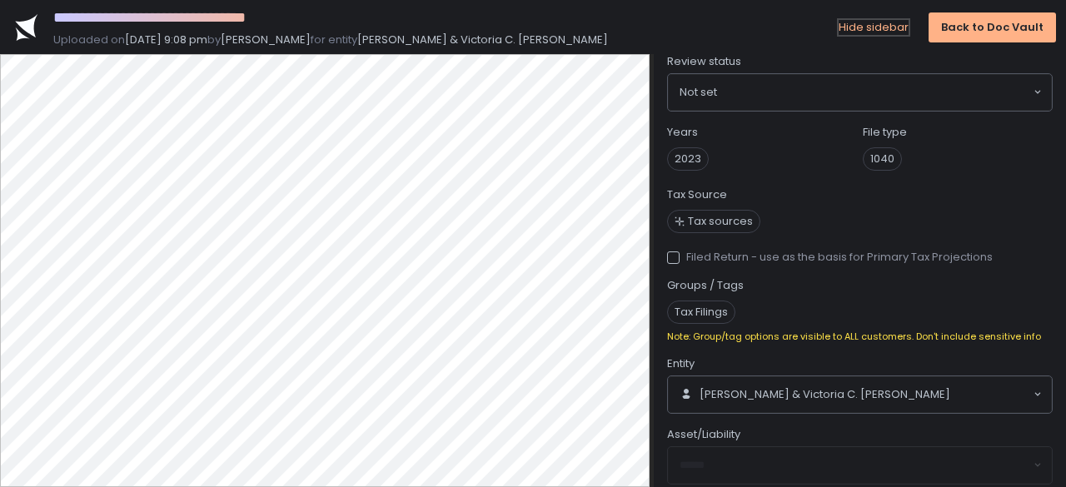
click at [895, 27] on div "Hide sidebar" at bounding box center [873, 27] width 70 height 15
